Goal: Communication & Community: Answer question/provide support

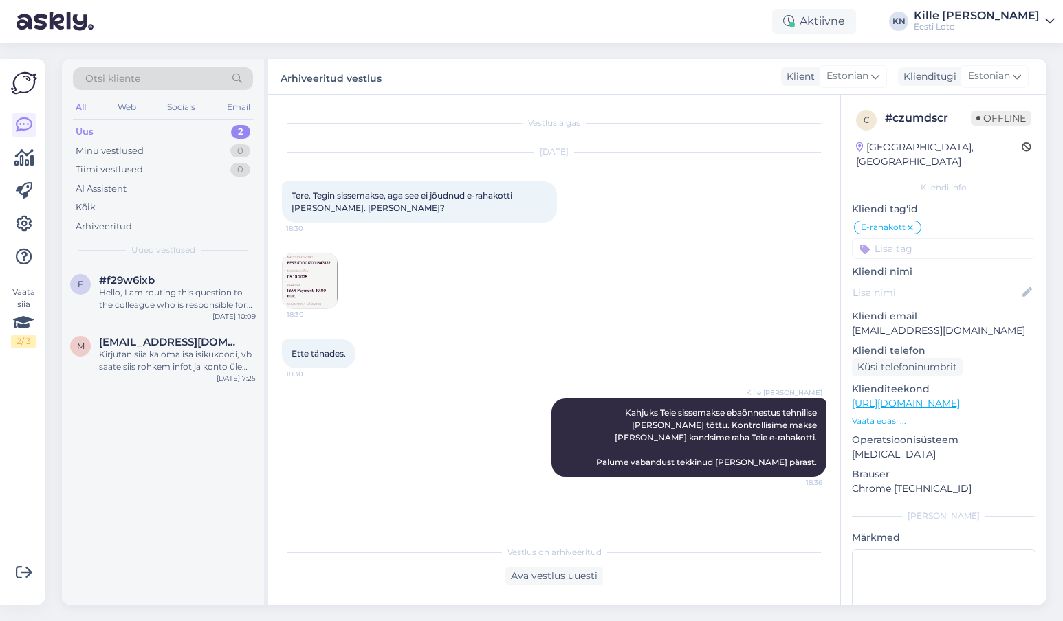
click at [133, 126] on div "Uus 2" at bounding box center [163, 131] width 180 height 19
click at [148, 345] on span "[EMAIL_ADDRESS][DOMAIN_NAME]" at bounding box center [170, 342] width 143 height 12
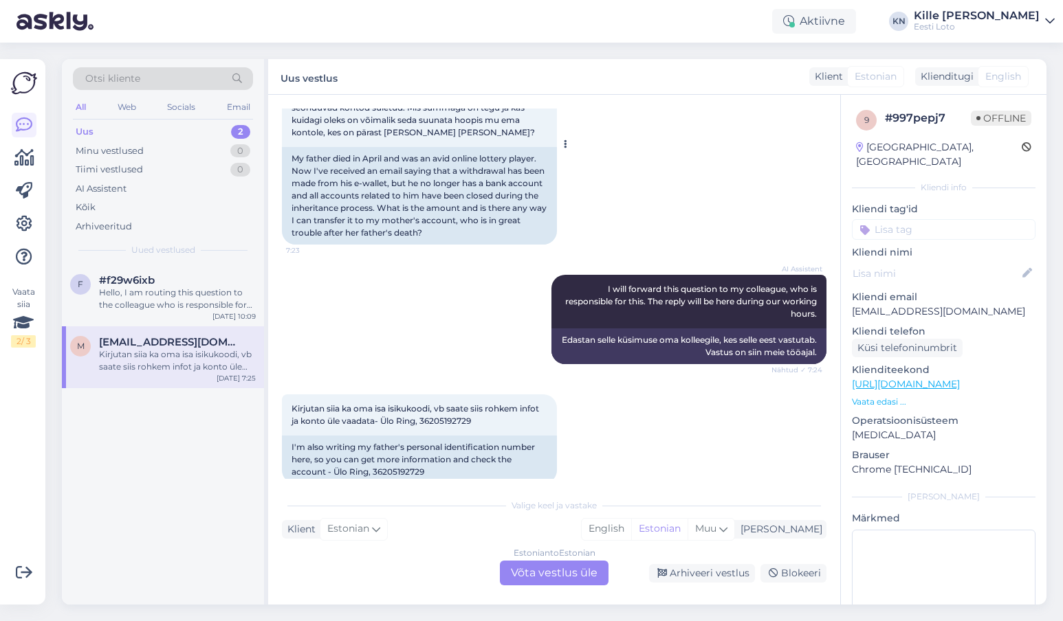
scroll to position [299, 0]
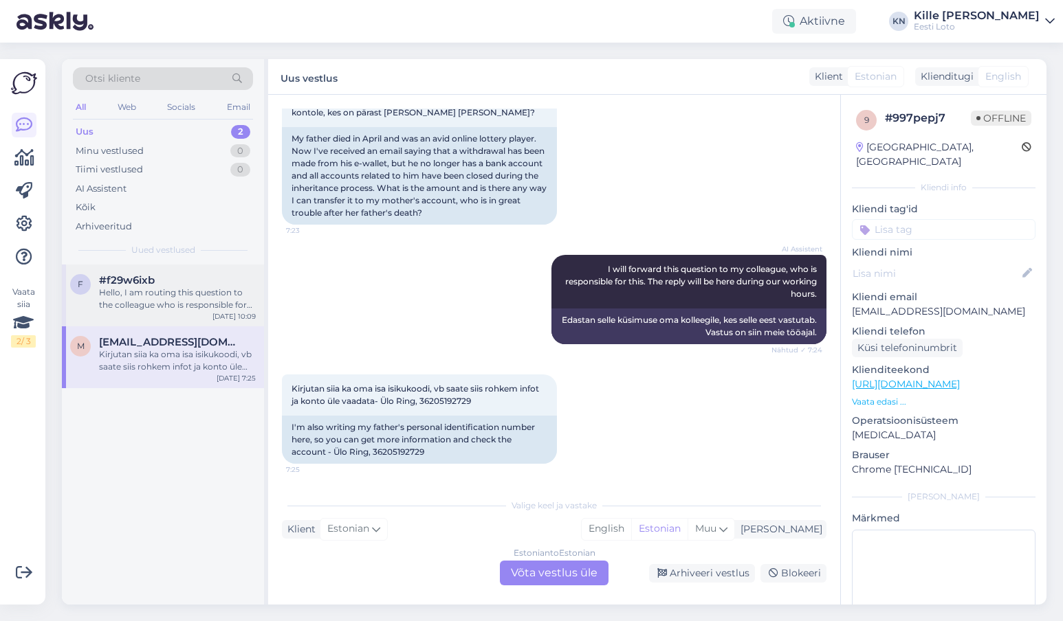
click at [122, 285] on span "#f29w6ixb" at bounding box center [127, 280] width 56 height 12
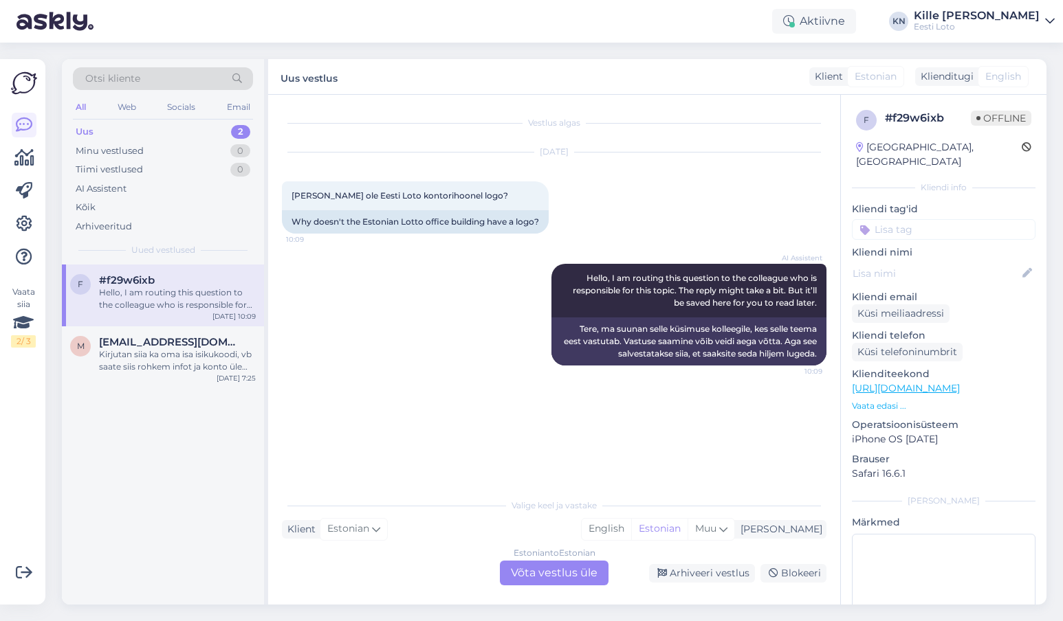
click at [148, 299] on div "Hello, I am routing this question to the colleague who is responsible for this …" at bounding box center [177, 299] width 157 height 25
click at [121, 286] on span "#f29w6ixb" at bounding box center [127, 280] width 56 height 12
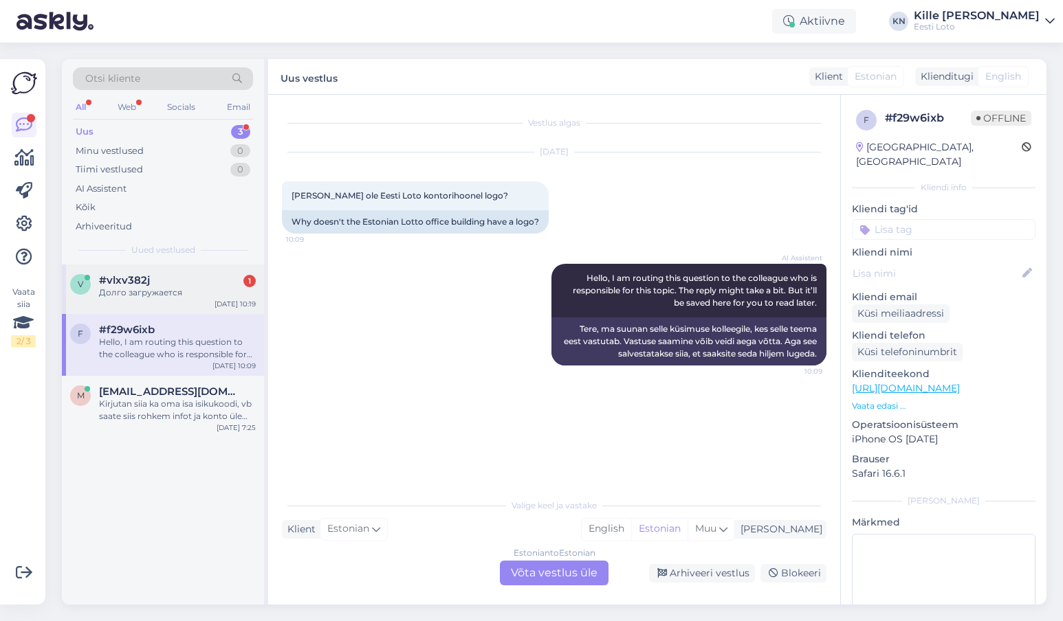
click at [141, 287] on span "#vlxv382j" at bounding box center [124, 280] width 51 height 12
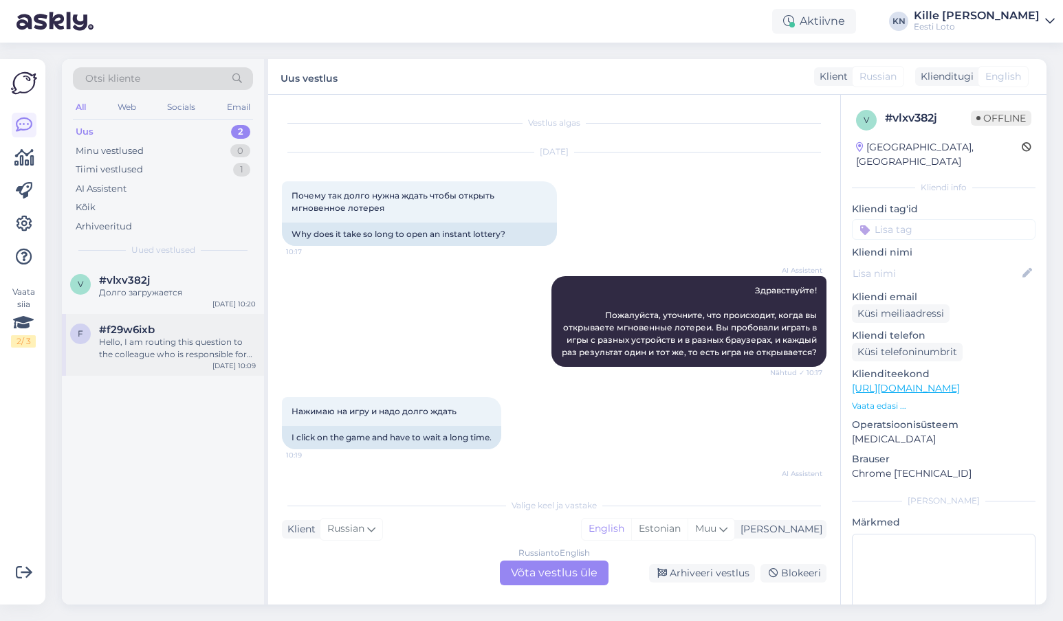
click at [171, 346] on div "Hello, I am routing this question to the colleague who is responsible for this …" at bounding box center [177, 348] width 157 height 25
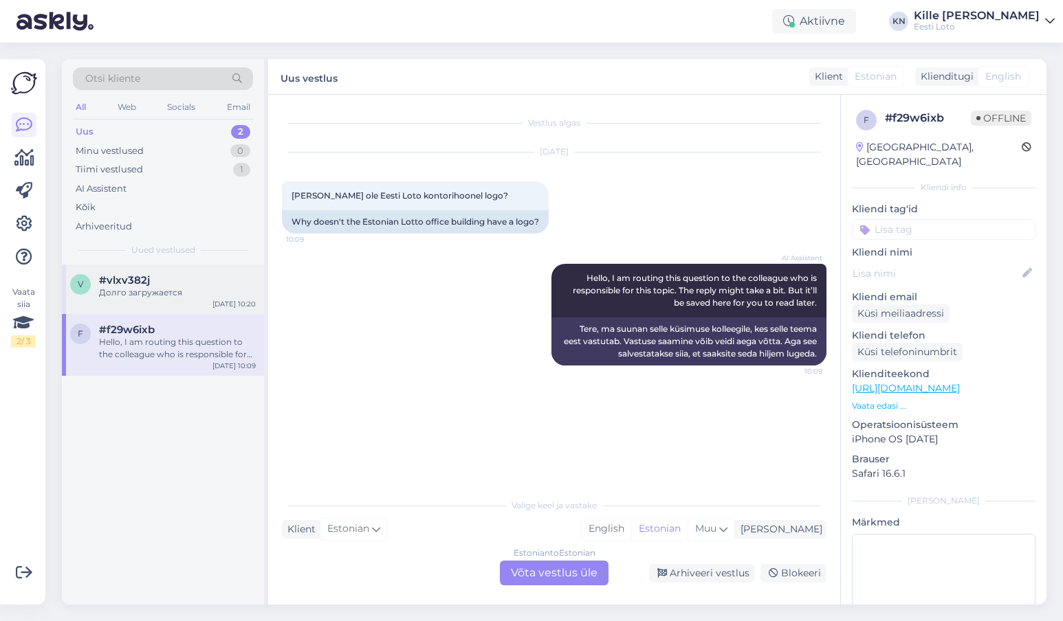
click at [158, 278] on div "#vlxv382j" at bounding box center [177, 280] width 157 height 12
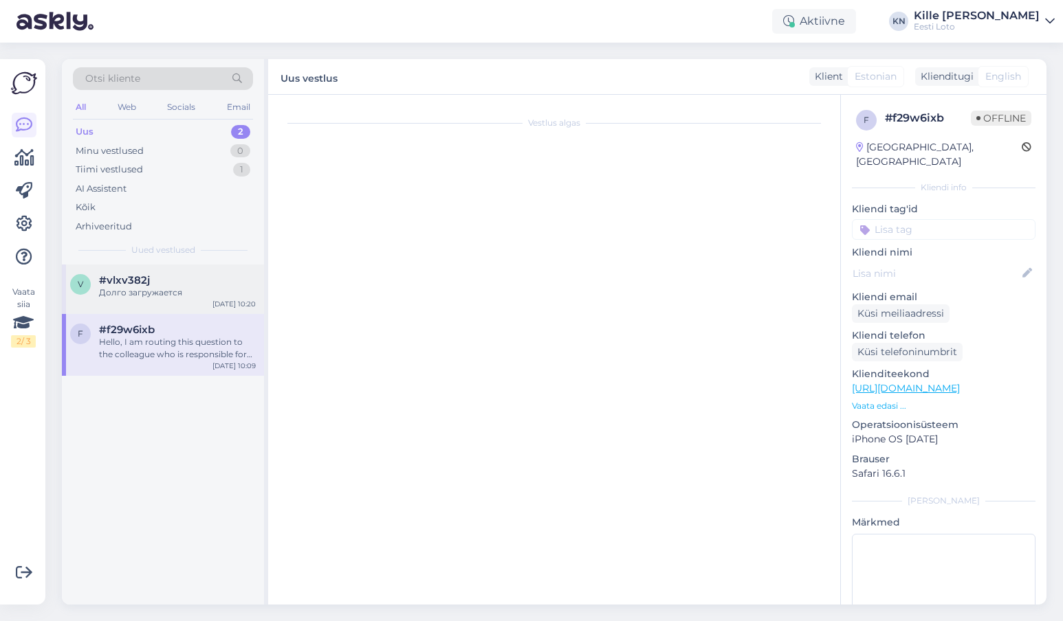
scroll to position [164, 0]
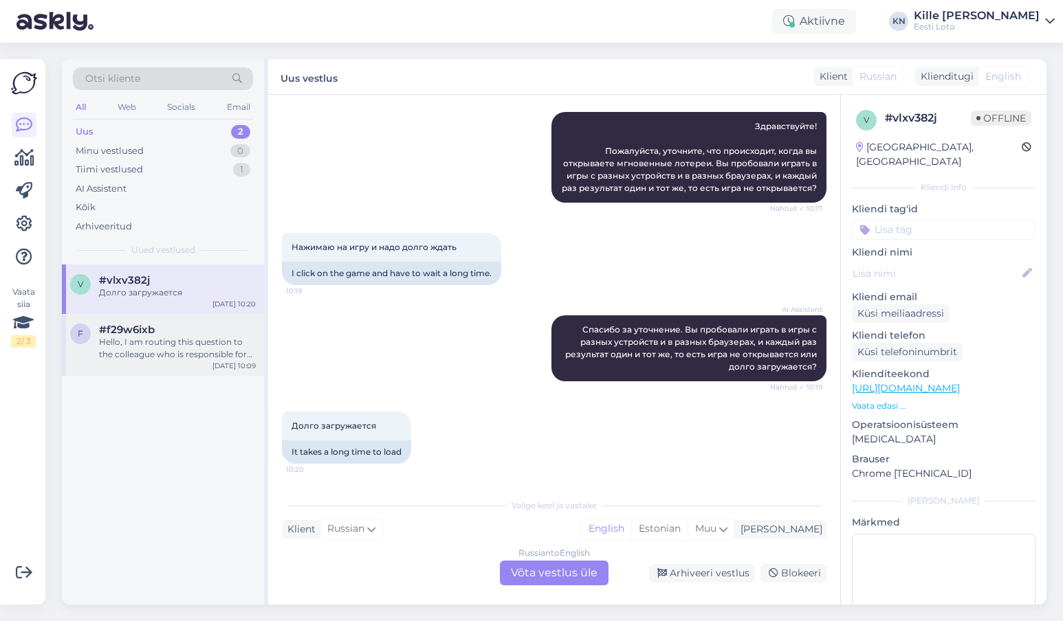
click at [161, 332] on div "#f29w6ixb" at bounding box center [177, 330] width 157 height 12
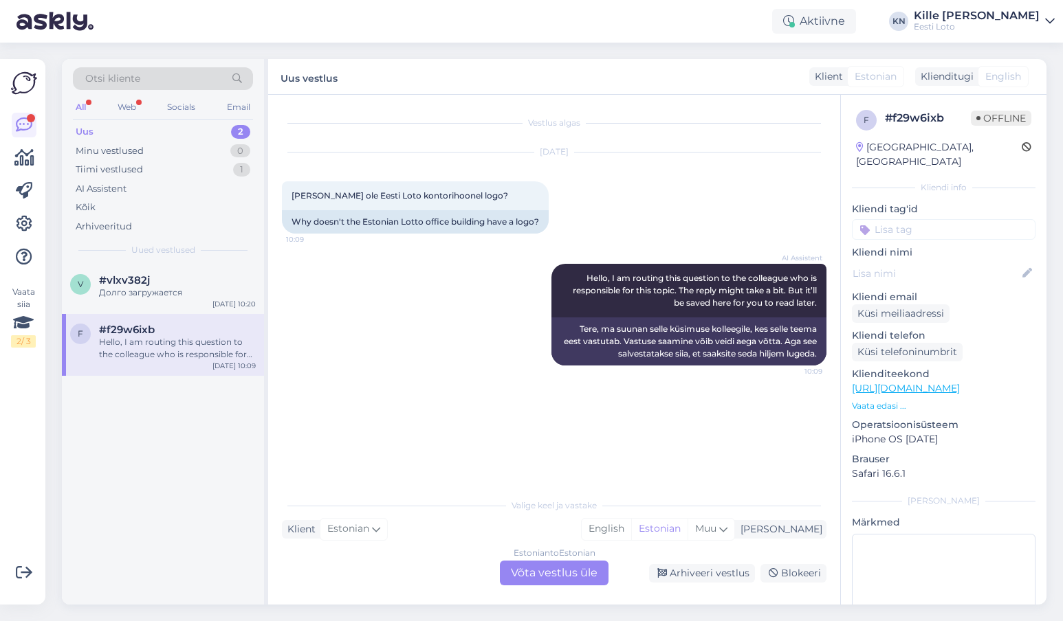
click at [124, 367] on div "f #f29w6ixb Hello, I am routing this question to the colleague who is responsib…" at bounding box center [163, 345] width 202 height 62
click at [539, 577] on div "Estonian to Estonian Võta vestlus üle" at bounding box center [554, 573] width 109 height 25
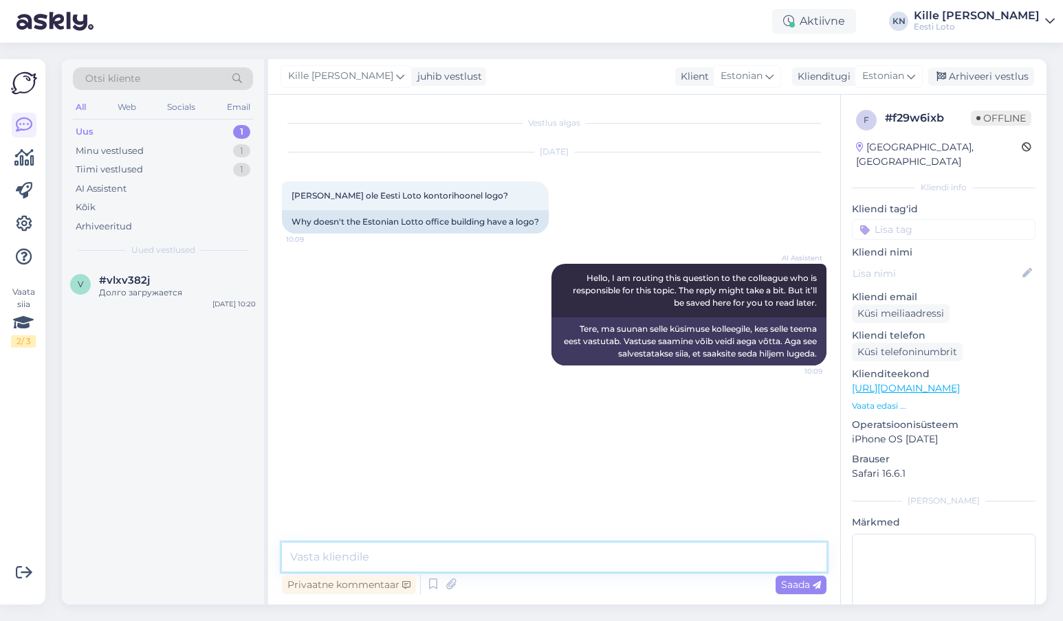
click at [527, 566] on textarea at bounding box center [554, 557] width 544 height 29
type textarea "Eesti Loto majale paigaldatakse peagi uus logo."
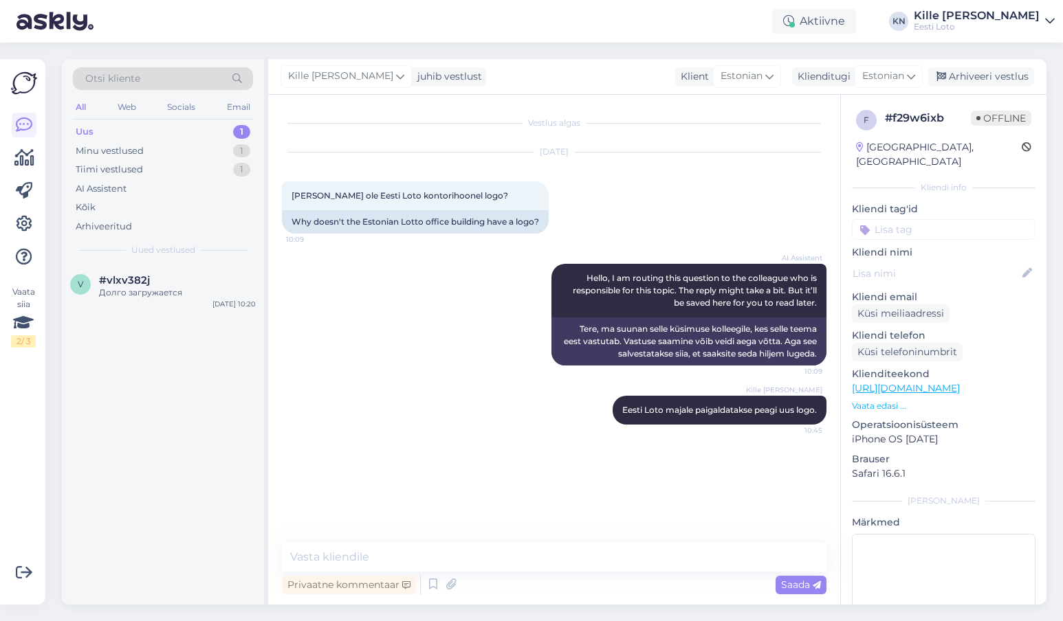
click at [926, 219] on input at bounding box center [944, 229] width 184 height 21
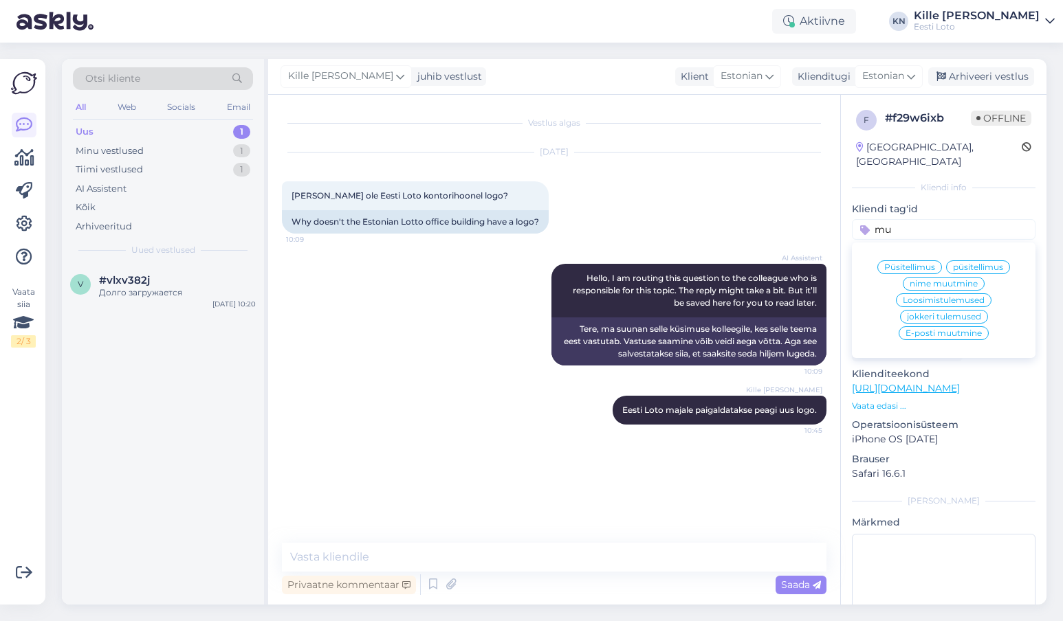
type input "m"
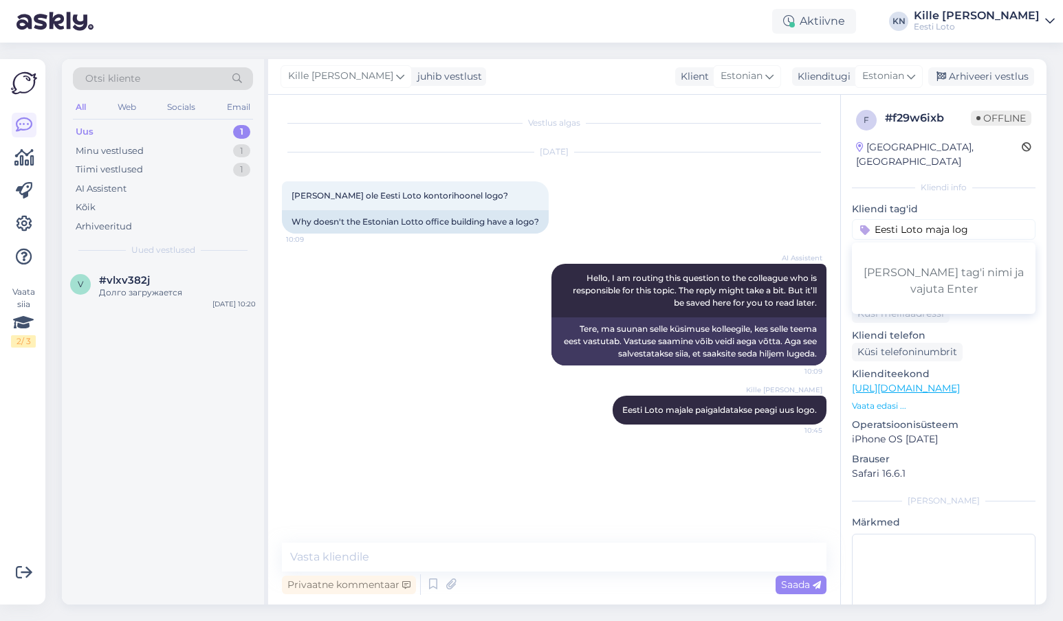
type input "Eesti Loto maja logo"
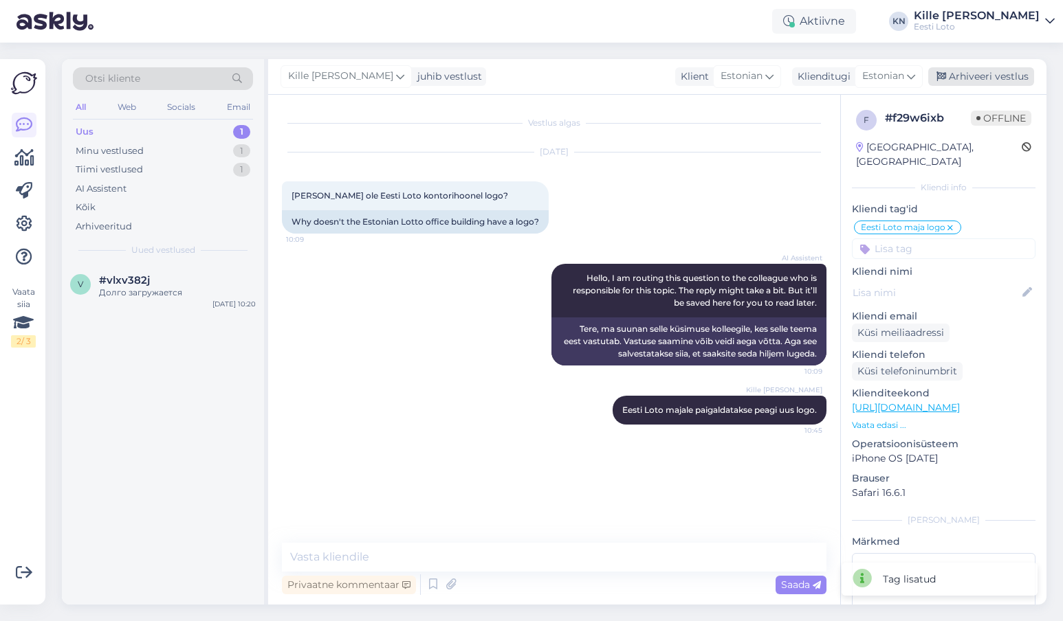
click at [1006, 72] on div "Arhiveeri vestlus" at bounding box center [981, 76] width 106 height 19
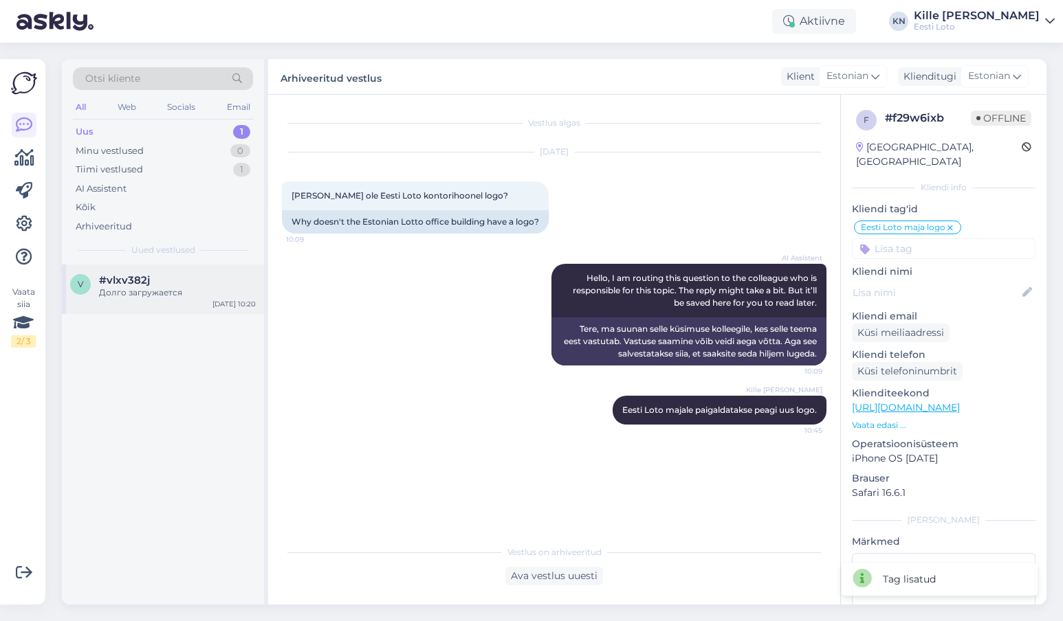
click at [185, 296] on div "Долго загружается" at bounding box center [177, 293] width 157 height 12
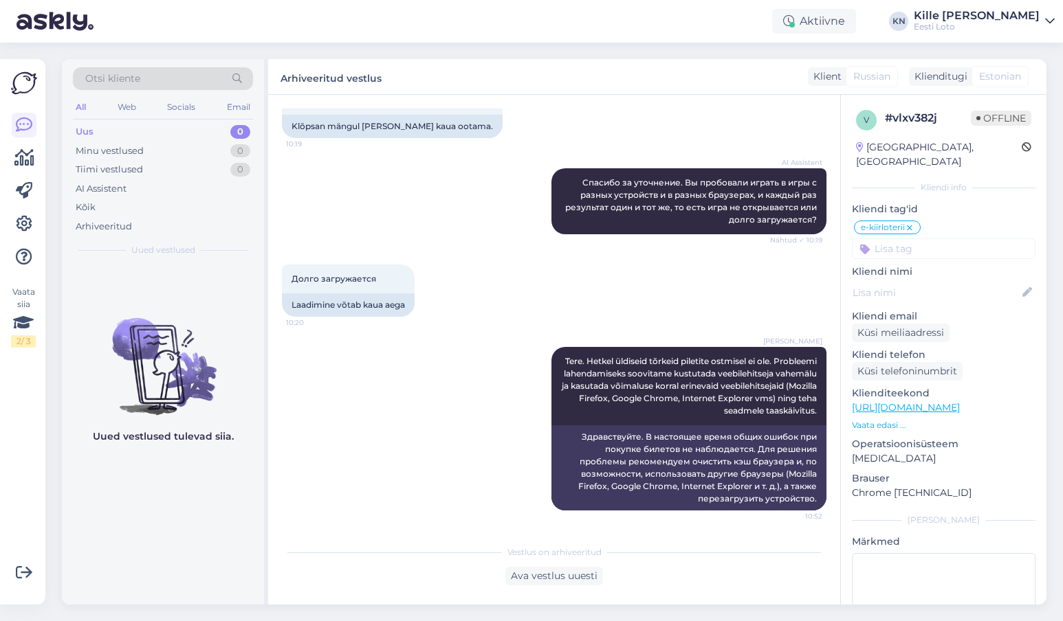
scroll to position [311, 0]
click at [120, 137] on div "Uus 0" at bounding box center [163, 131] width 180 height 19
click at [83, 202] on div "Kõik" at bounding box center [86, 208] width 20 height 14
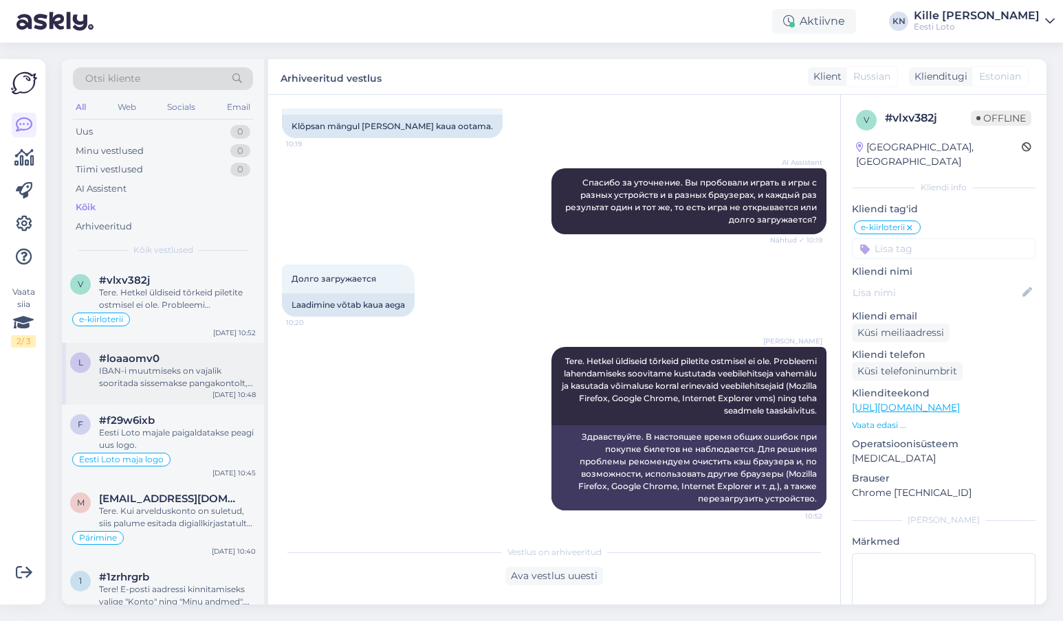
click at [133, 355] on span "#loaaomv0" at bounding box center [129, 359] width 60 height 12
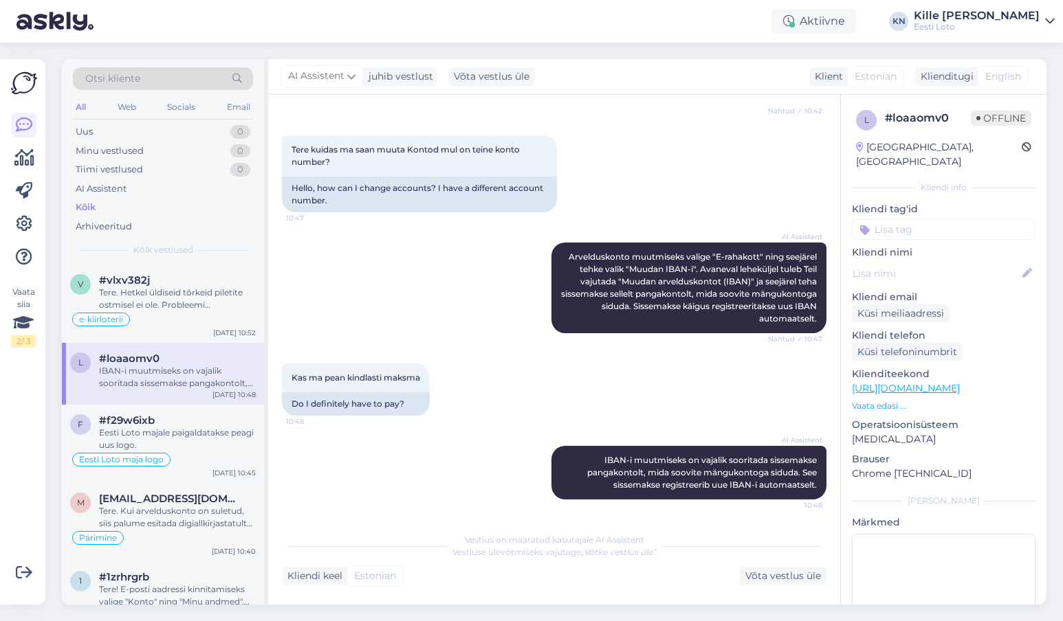
scroll to position [300, 0]
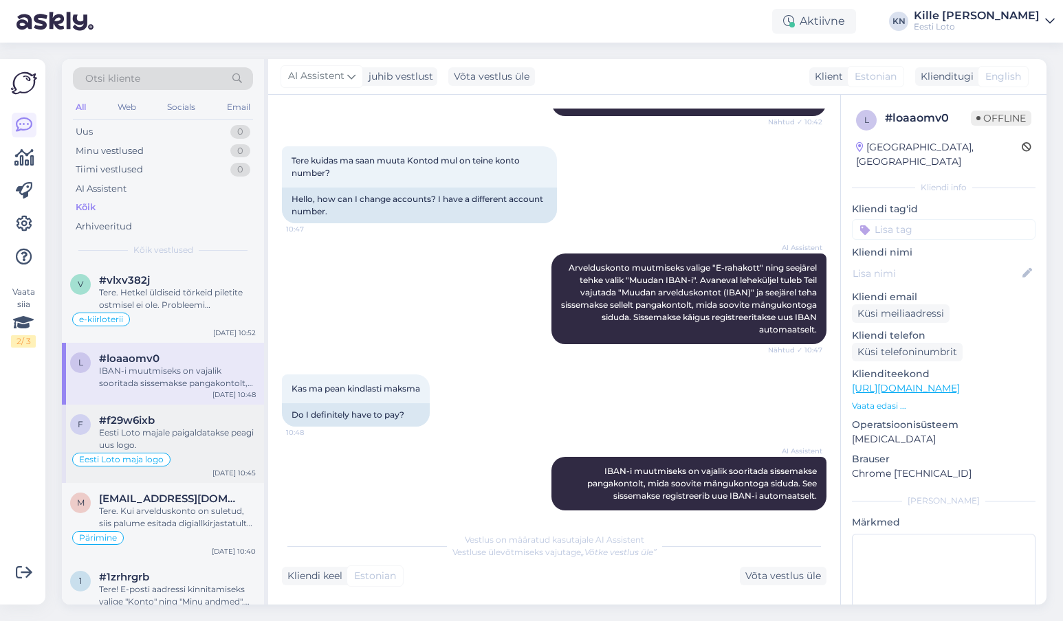
click at [158, 428] on div "Eesti Loto majale paigaldatakse peagi uus logo." at bounding box center [177, 439] width 157 height 25
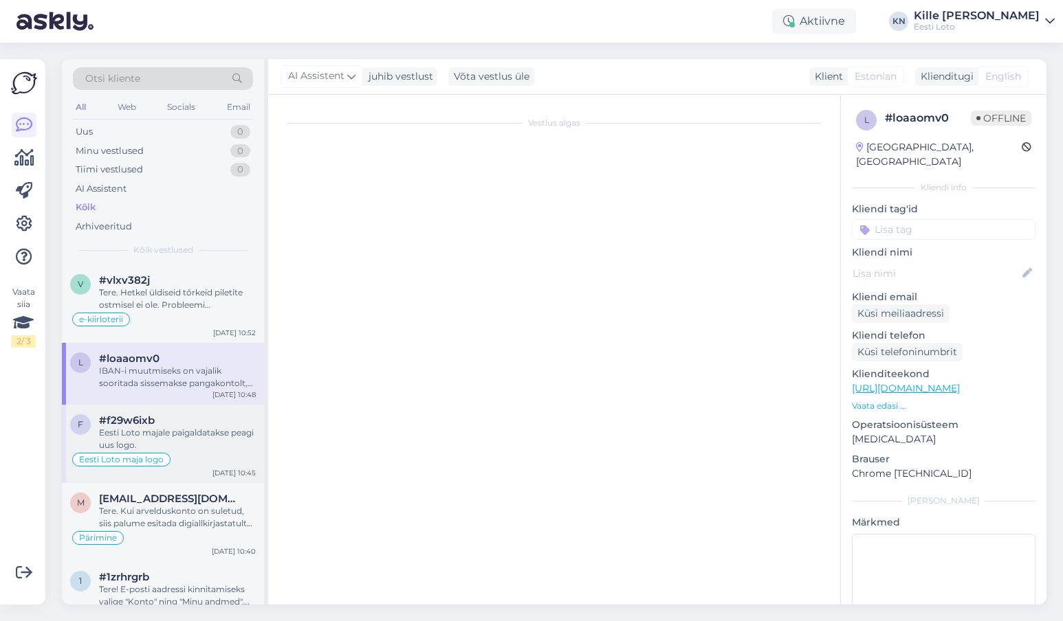
scroll to position [0, 0]
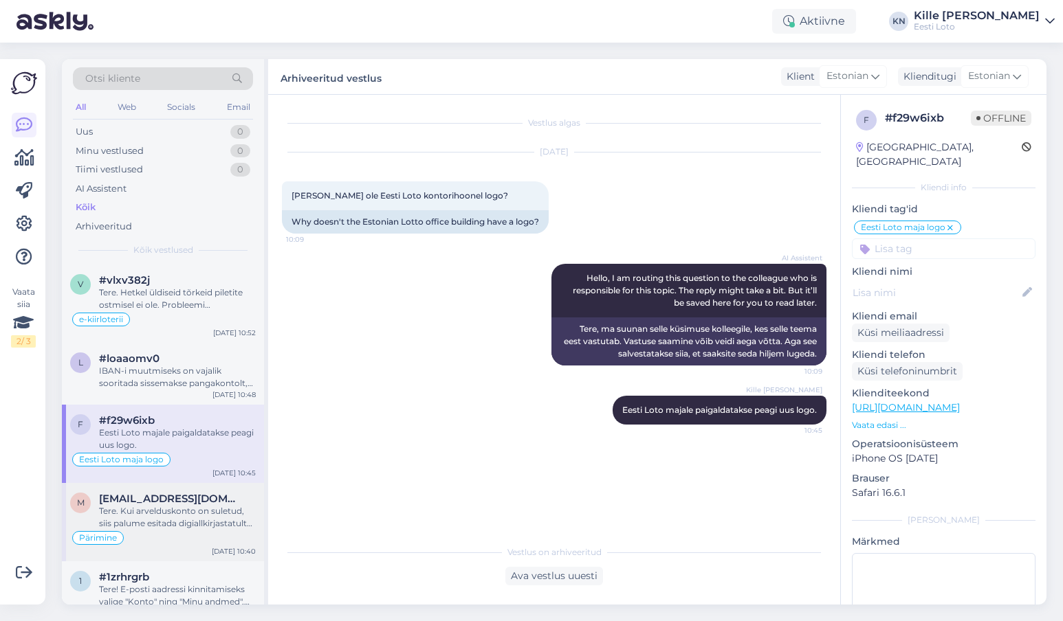
click at [181, 504] on span "[EMAIL_ADDRESS][DOMAIN_NAME]" at bounding box center [170, 499] width 143 height 12
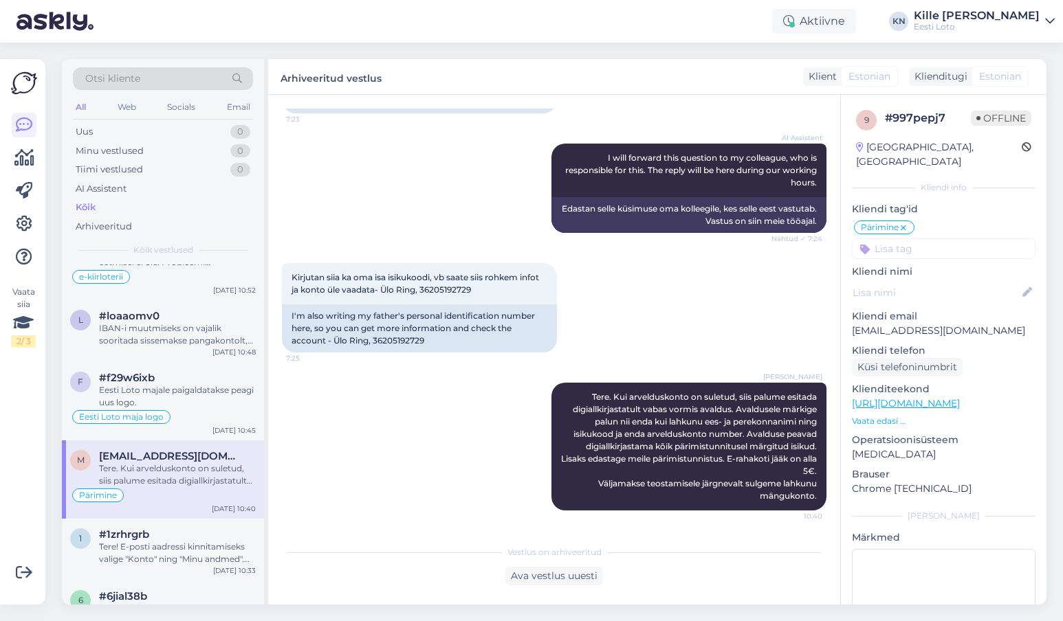
scroll to position [43, 0]
click at [170, 531] on div "#1zrhrgrb" at bounding box center [177, 534] width 157 height 12
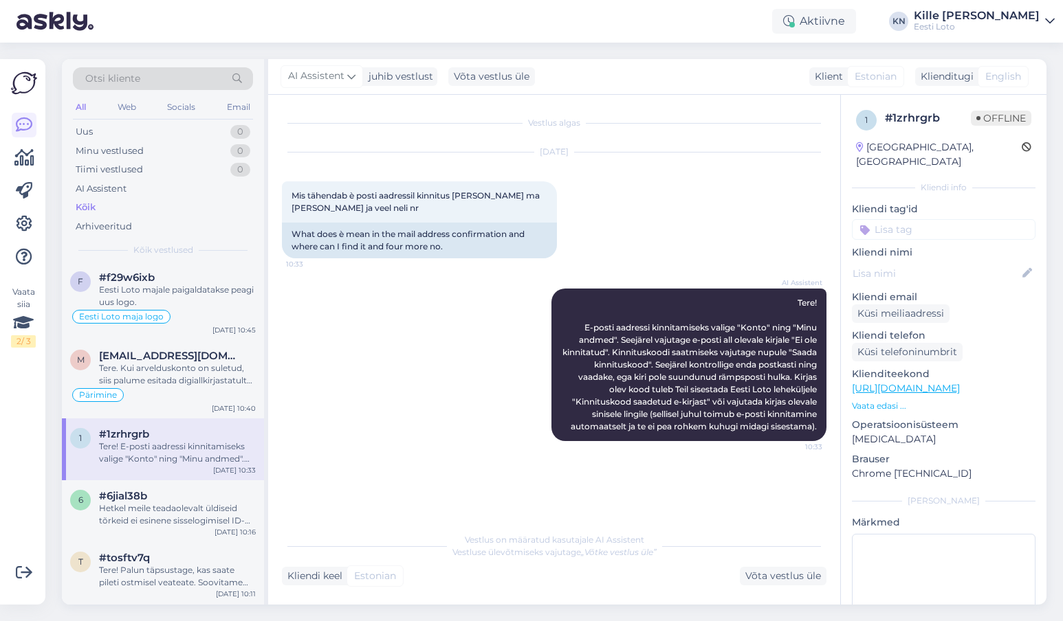
scroll to position [144, 0]
click at [146, 132] on div "Uus 0" at bounding box center [163, 131] width 180 height 19
